Goal: Task Accomplishment & Management: Manage account settings

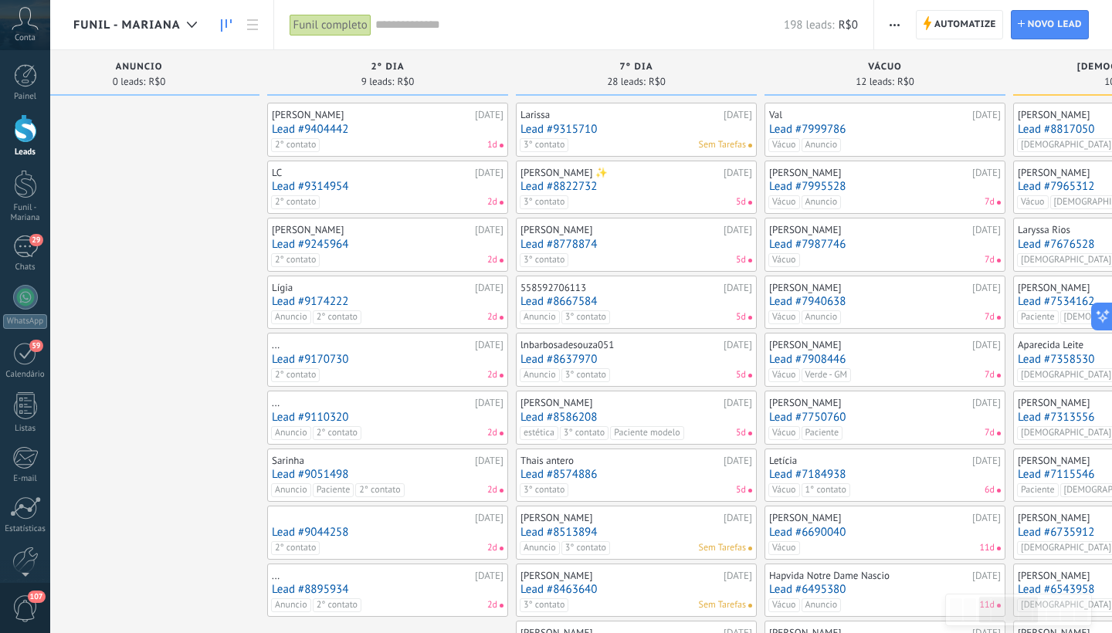
click at [354, 142] on div "2° contato 1d" at bounding box center [384, 145] width 226 height 14
click at [363, 194] on div "LC [DATE] Lead #9314954 2° contato 2d" at bounding box center [388, 187] width 232 height 45
click at [334, 176] on div "LC" at bounding box center [371, 173] width 199 height 12
click at [415, 183] on link "Lead #9314954" at bounding box center [388, 186] width 232 height 13
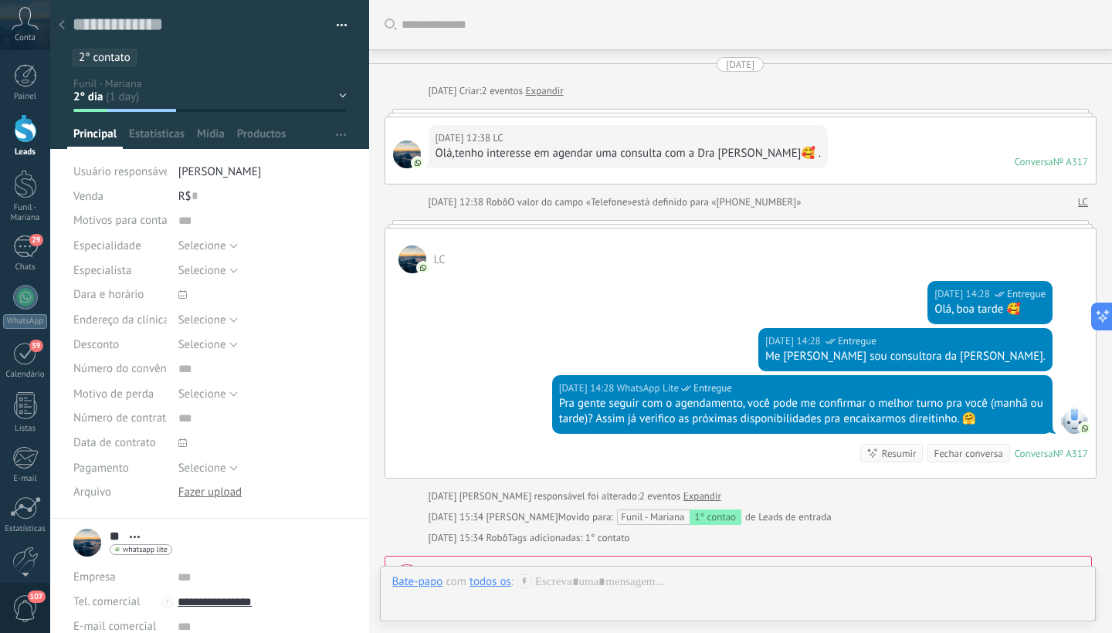
scroll to position [371, 0]
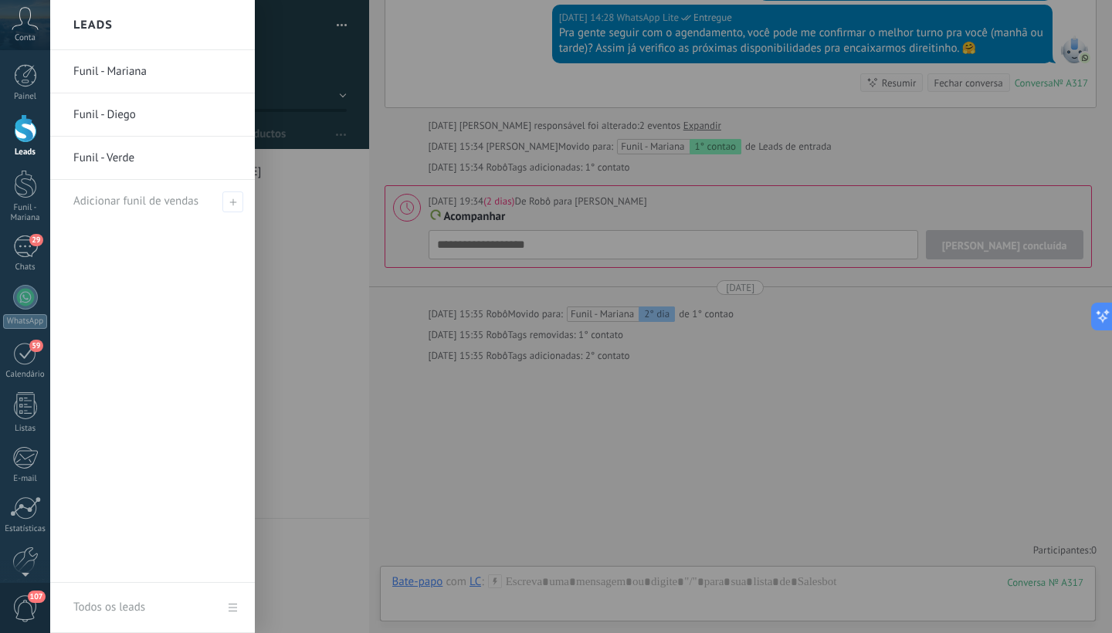
click at [19, 140] on div at bounding box center [25, 128] width 23 height 29
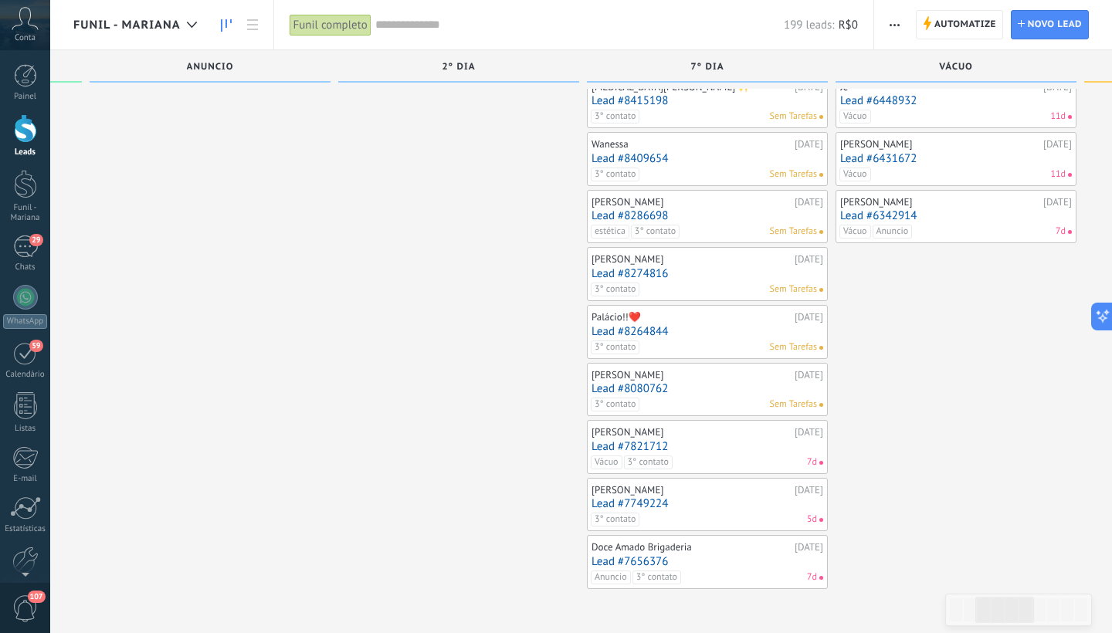
scroll to position [664, 0]
click at [24, 256] on div "29" at bounding box center [25, 247] width 25 height 22
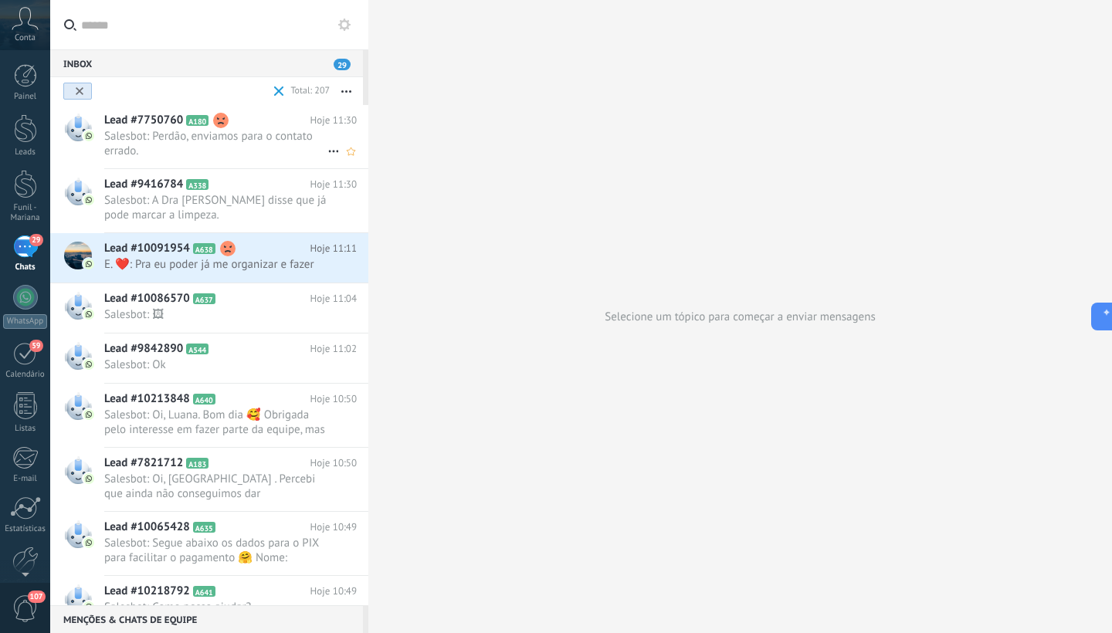
click at [145, 141] on span "Salesbot: Perdão, enviamos para o contato errado." at bounding box center [215, 143] width 223 height 29
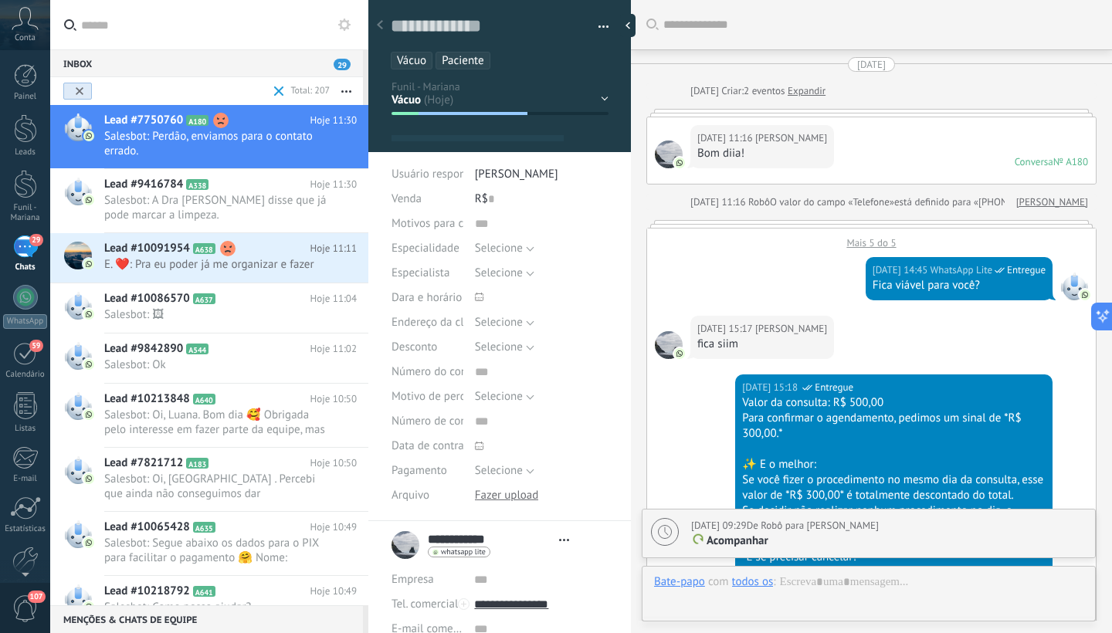
scroll to position [3583, 0]
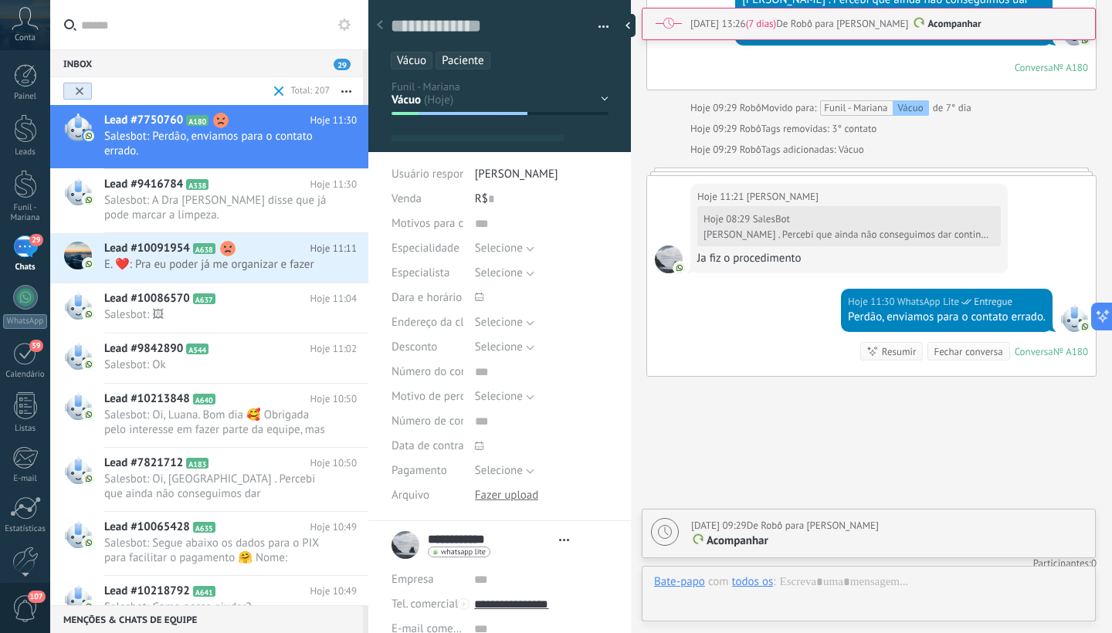
type textarea "**********"
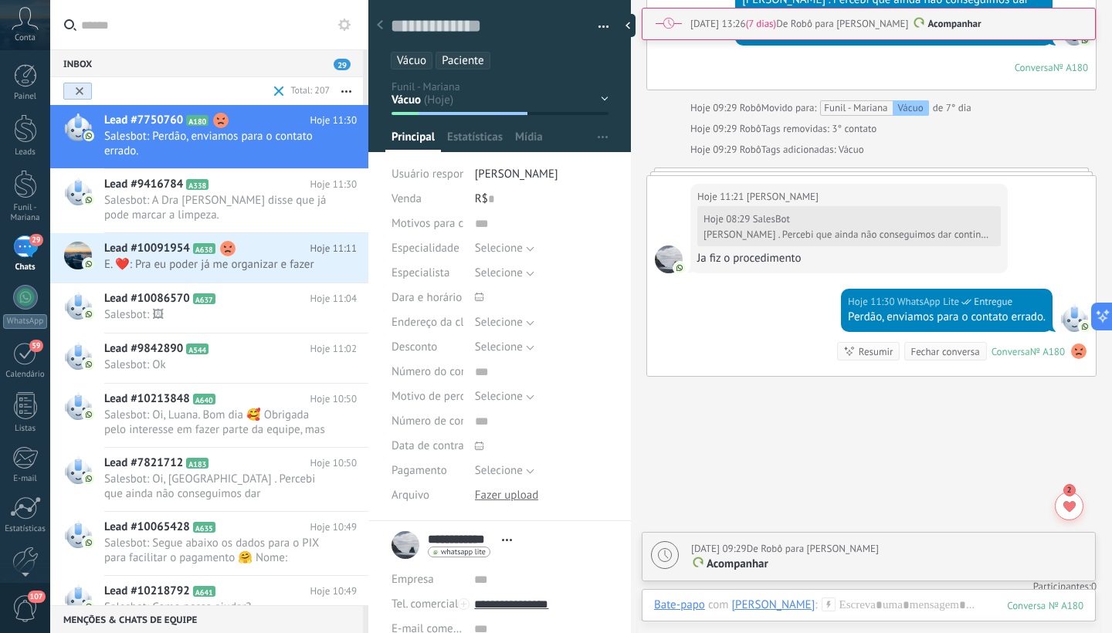
scroll to position [23, 0]
click at [0, 0] on div "1° contao [GEOGRAPHIC_DATA] 2° dia 7° dia Vácuo Negociando Verde - GM" at bounding box center [0, 0] width 0 height 0
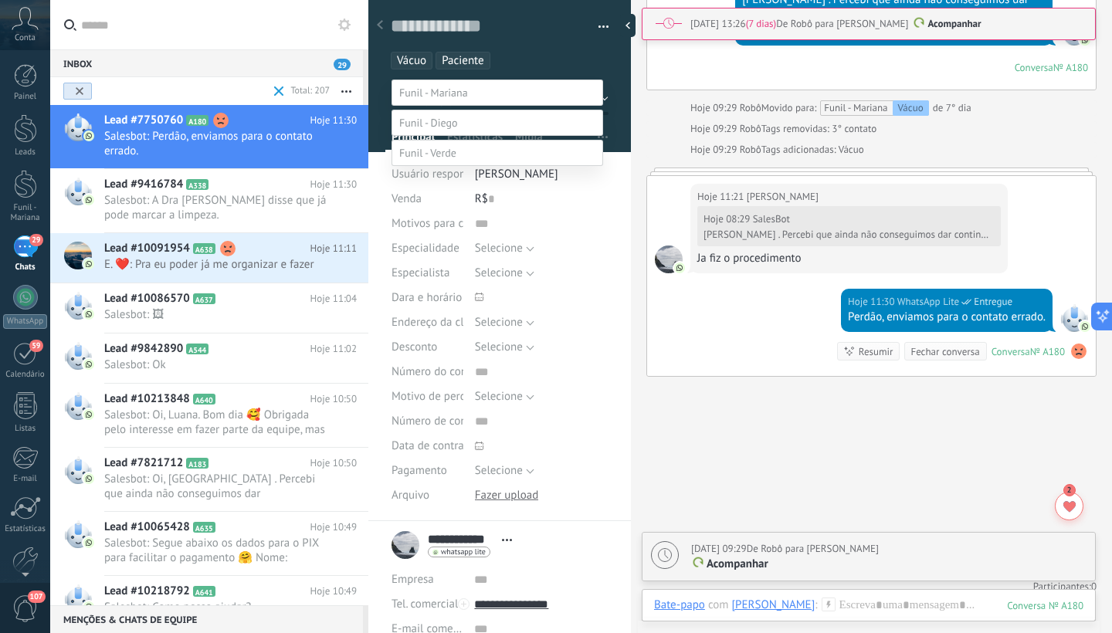
click at [0, 0] on label "Paciente" at bounding box center [0, 0] width 0 height 0
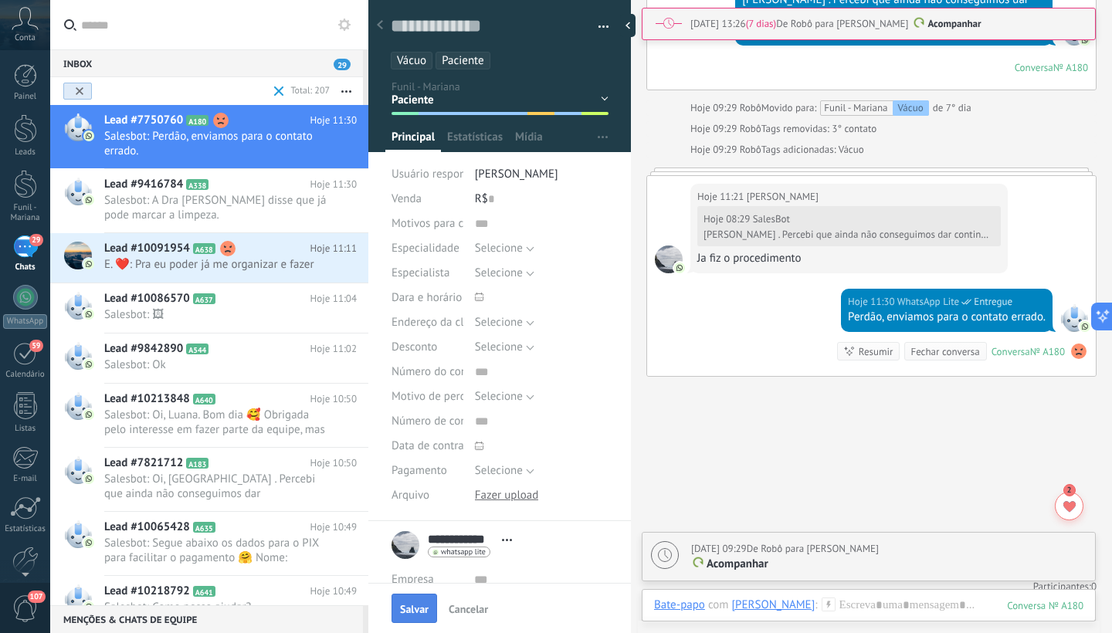
click at [424, 603] on button "Salvar" at bounding box center [415, 608] width 46 height 29
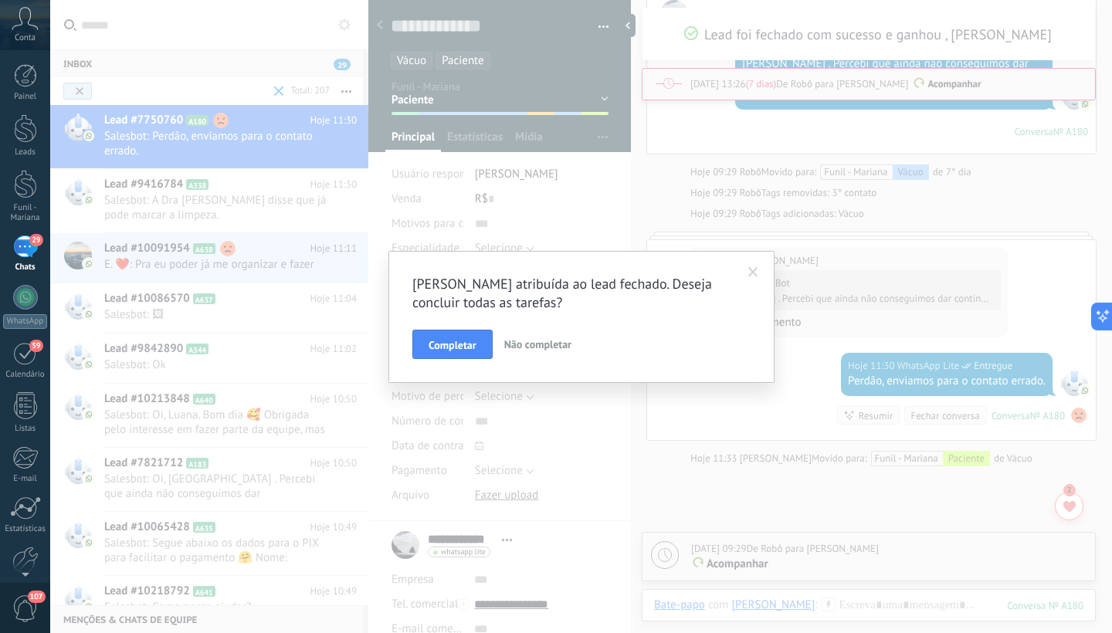
scroll to position [3673, 0]
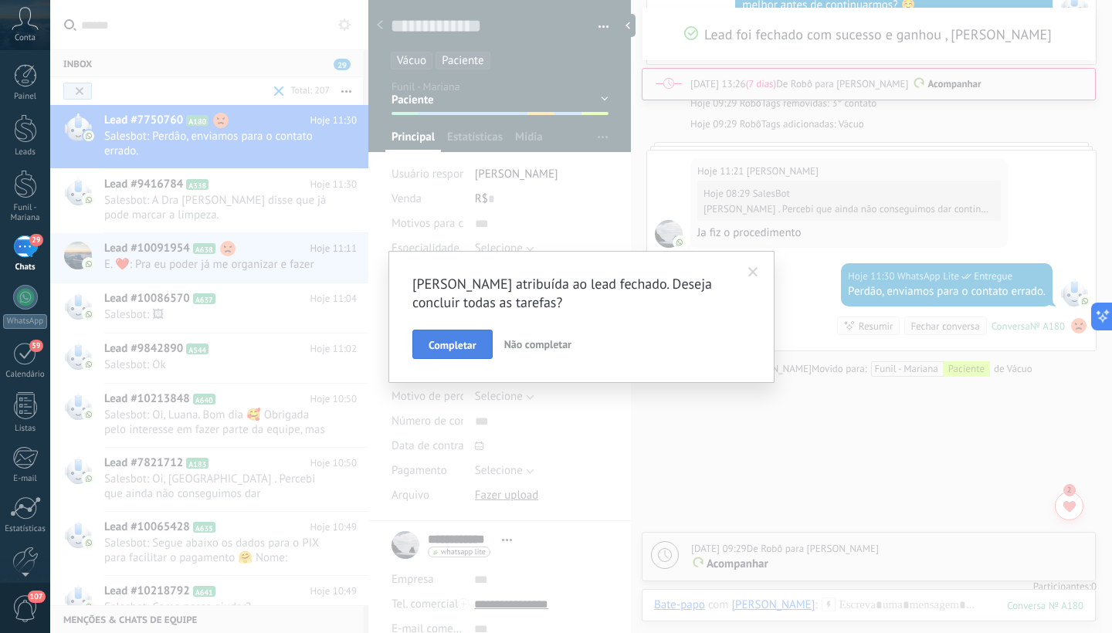
click at [458, 344] on span "Completar" at bounding box center [453, 345] width 48 height 11
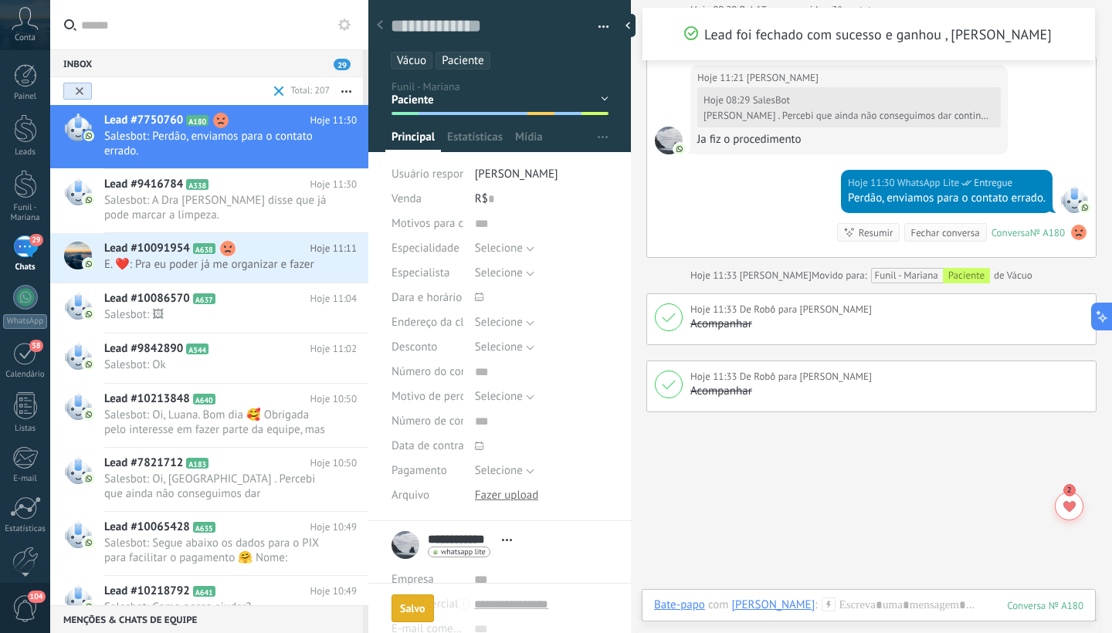
scroll to position [3682, 0]
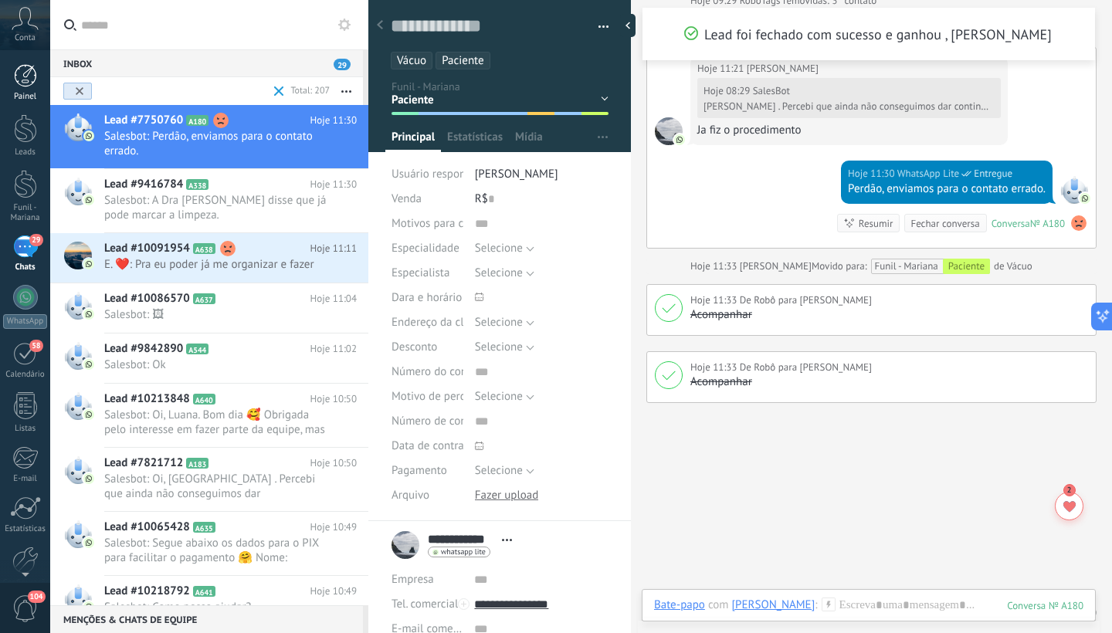
click at [19, 86] on div at bounding box center [25, 75] width 23 height 23
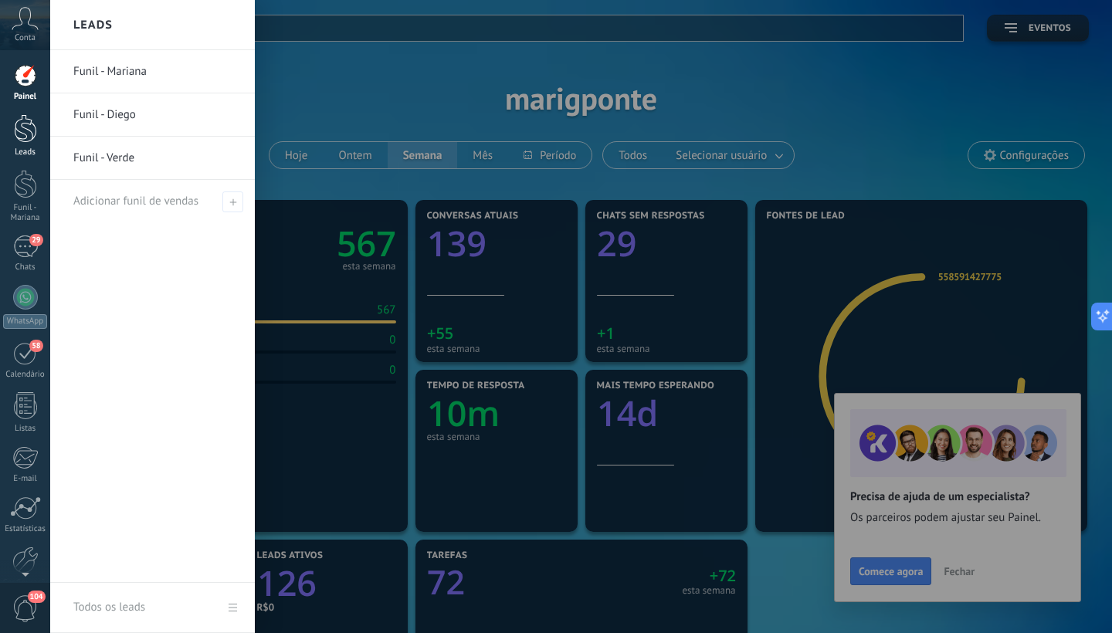
click at [23, 135] on div at bounding box center [25, 128] width 23 height 29
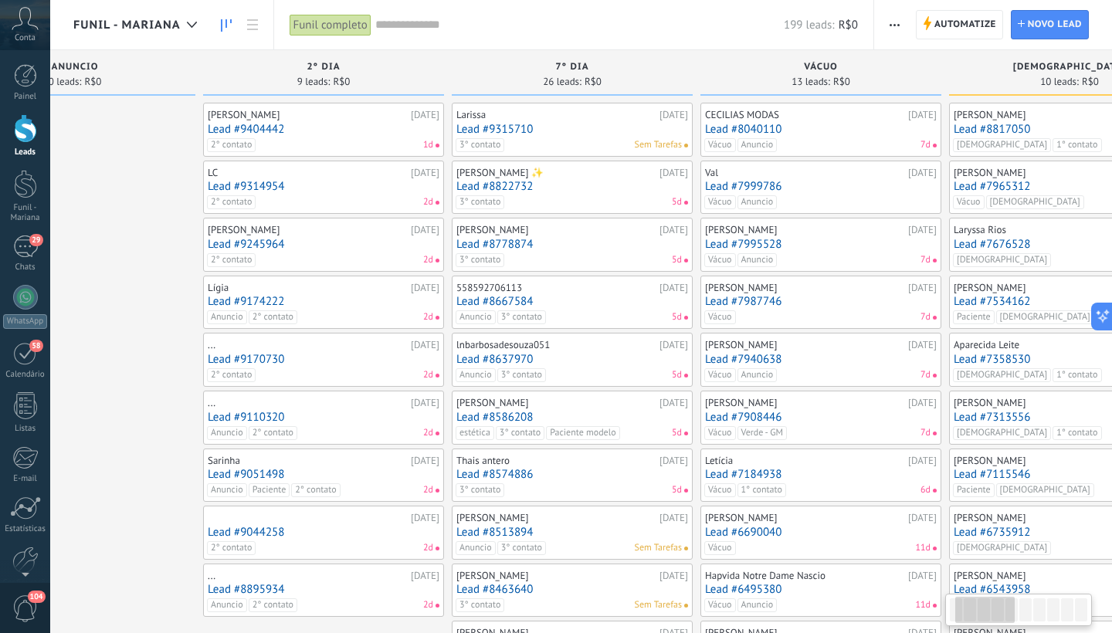
scroll to position [0, 116]
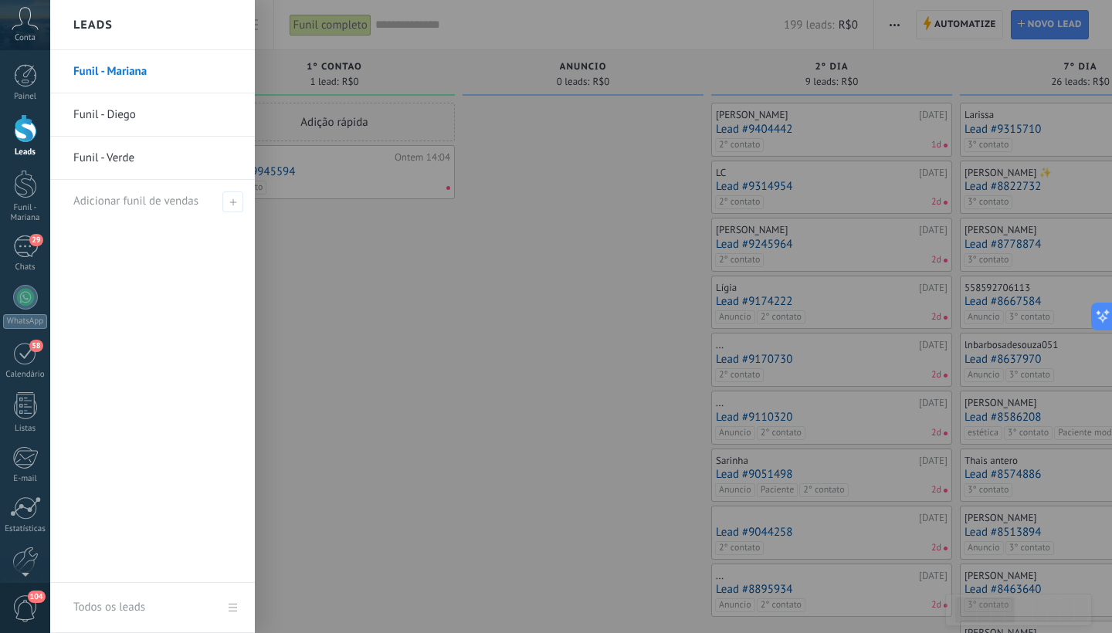
click at [26, 129] on div at bounding box center [25, 128] width 23 height 29
